Goal: Task Accomplishment & Management: Complete application form

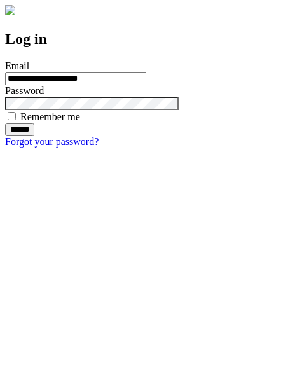
type input "**********"
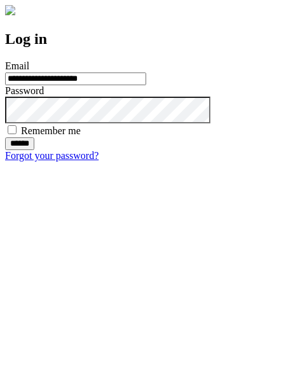
click at [34, 150] on input "******" at bounding box center [19, 144] width 29 height 13
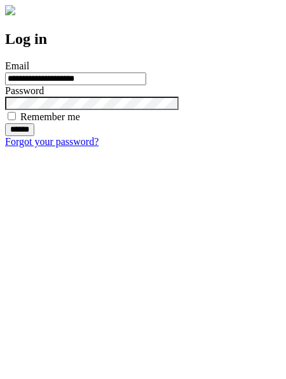
type input "**********"
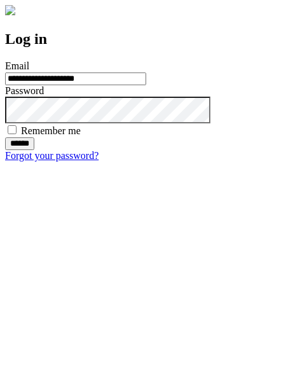
click at [34, 150] on input "******" at bounding box center [19, 144] width 29 height 13
